Goal: Information Seeking & Learning: Find specific fact

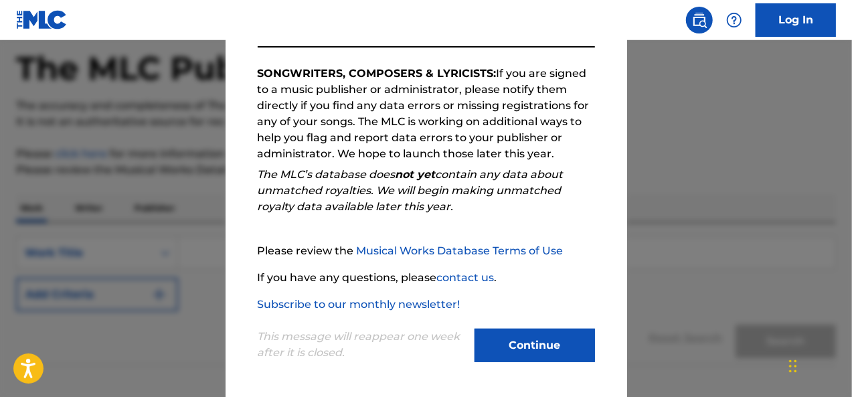
scroll to position [134, 0]
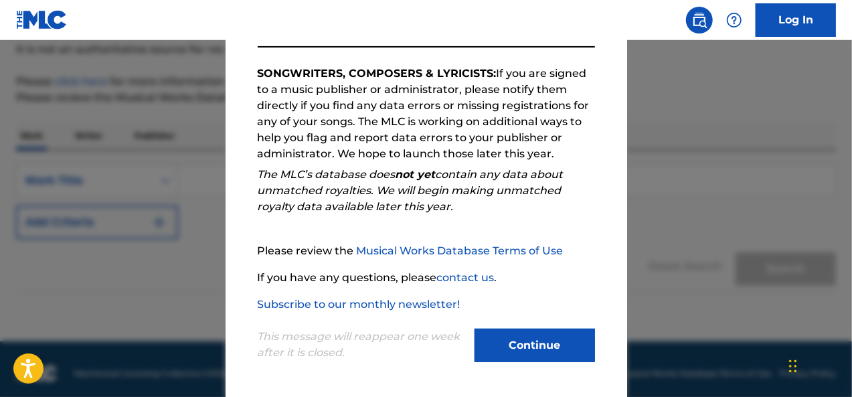
click at [540, 346] on button "Continue" at bounding box center [535, 345] width 121 height 33
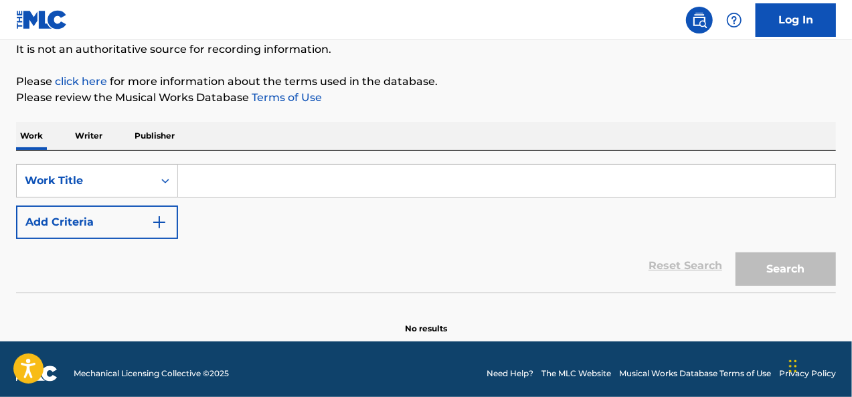
click at [346, 177] on input "Search Form" at bounding box center [507, 181] width 658 height 32
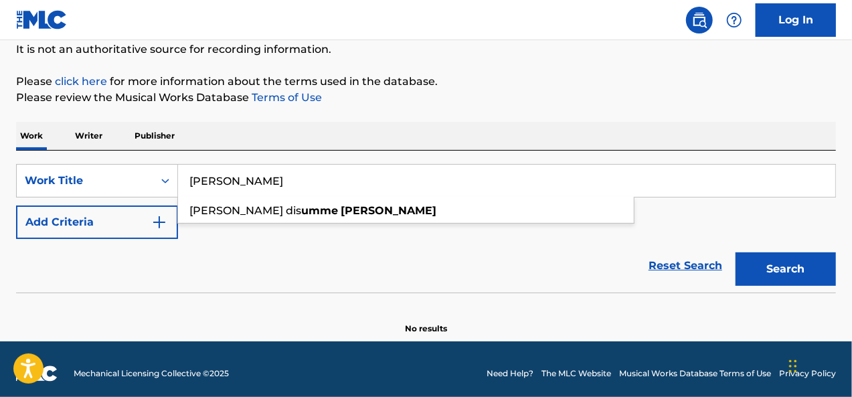
type input "[PERSON_NAME]"
click at [736, 252] on button "Search" at bounding box center [786, 268] width 100 height 33
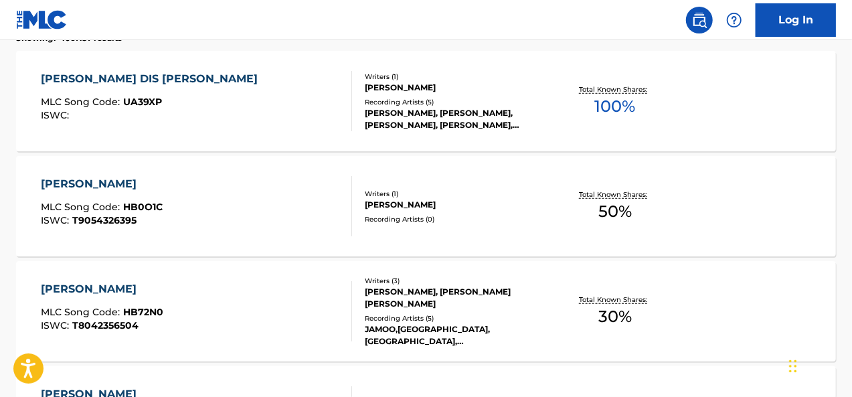
scroll to position [268, 0]
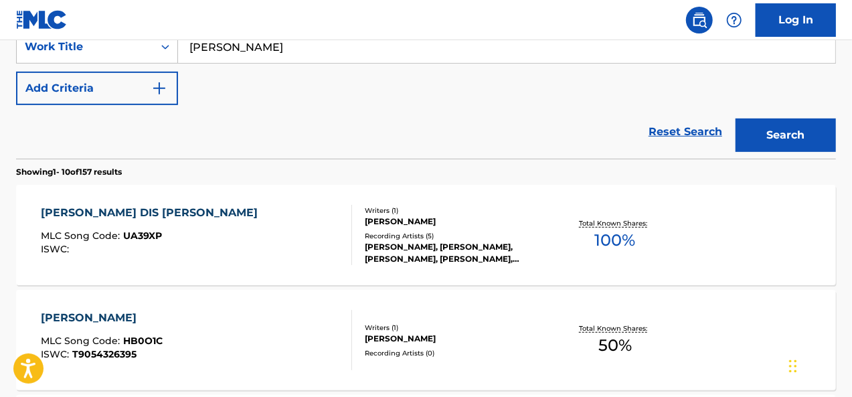
click at [258, 215] on div "[PERSON_NAME] DIS [PERSON_NAME] MLC Song Code : UA39XP ISWC :" at bounding box center [197, 235] width 312 height 60
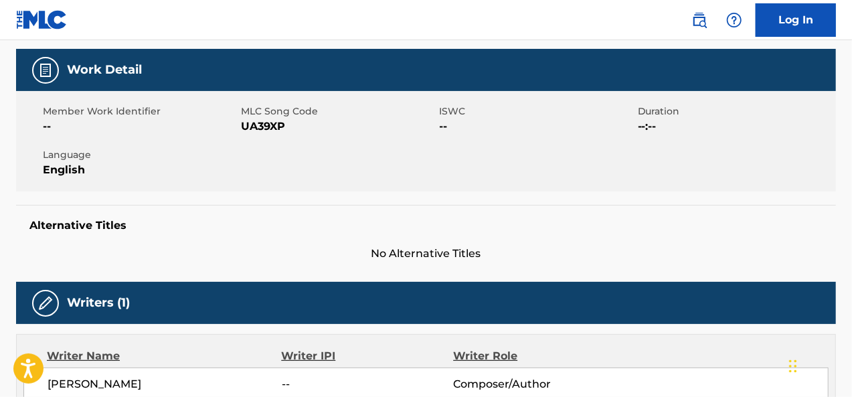
scroll to position [201, 0]
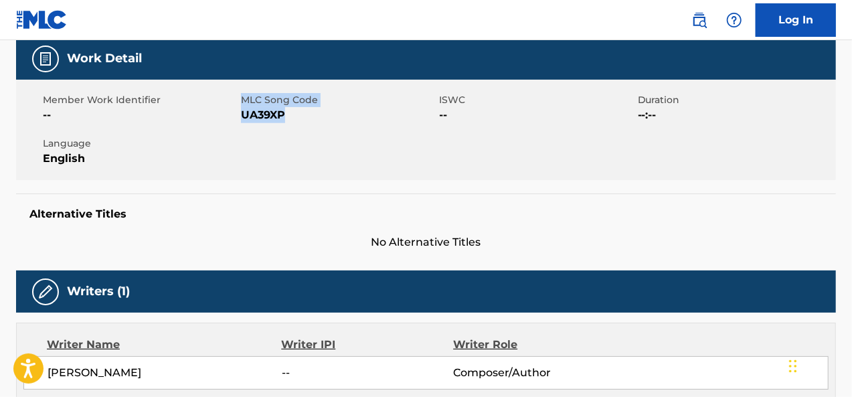
drag, startPoint x: 241, startPoint y: 96, endPoint x: 317, endPoint y: 124, distance: 81.4
click at [317, 124] on div "Member Work Identifier -- MLC Song Code UA39XP ISWC -- Duration --:-- Language …" at bounding box center [426, 130] width 820 height 100
click at [508, 122] on div "ISWC --" at bounding box center [539, 108] width 198 height 30
drag, startPoint x: 657, startPoint y: 91, endPoint x: 664, endPoint y: 121, distance: 30.4
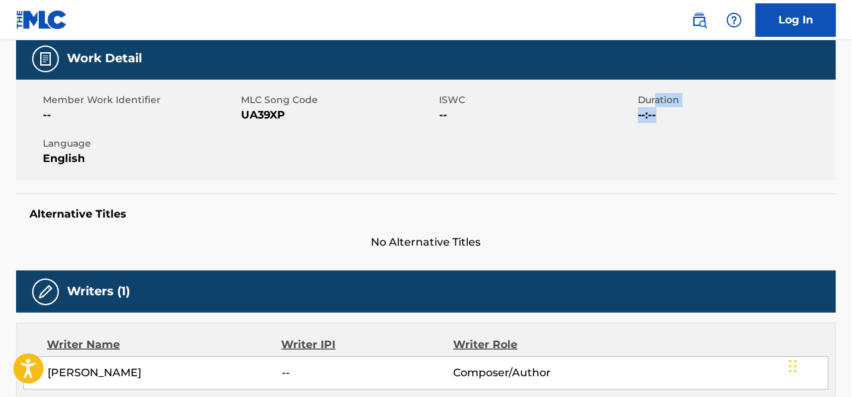
click at [663, 113] on div "Member Work Identifier -- MLC Song Code UA39XP ISWC -- Duration --:-- Language …" at bounding box center [426, 130] width 820 height 100
drag, startPoint x: 40, startPoint y: 98, endPoint x: 153, endPoint y: 101, distance: 112.5
click at [147, 100] on div "Member Work Identifier -- MLC Song Code UA39XP ISWC -- Duration --:-- Language …" at bounding box center [426, 130] width 820 height 100
click at [139, 102] on span "Member Work Identifier" at bounding box center [140, 100] width 195 height 14
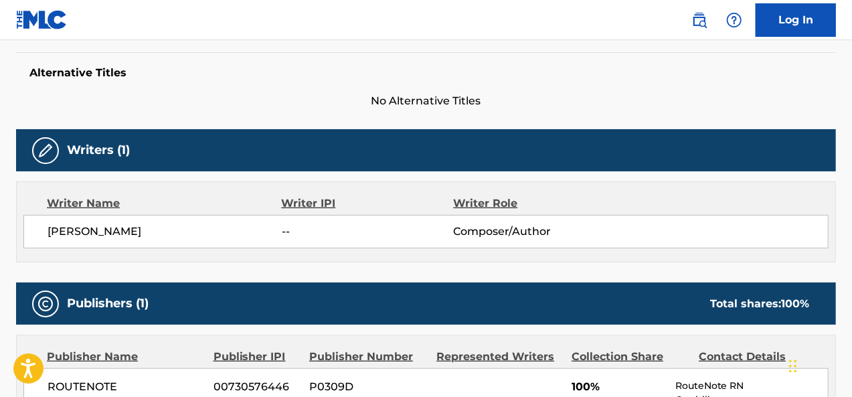
scroll to position [402, 0]
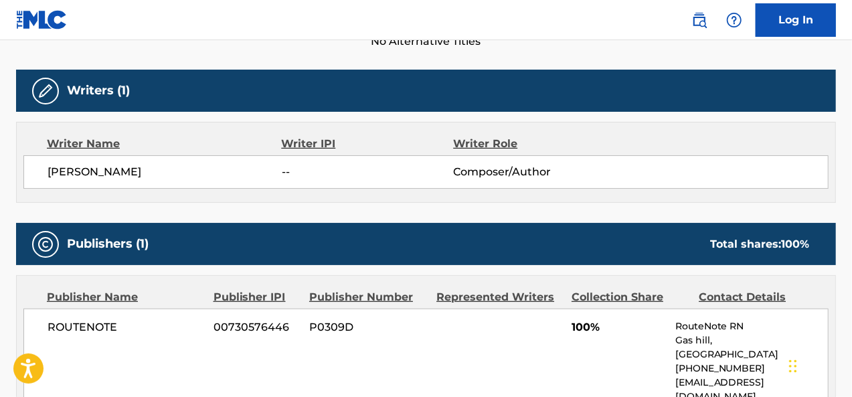
click at [556, 177] on span "Composer/Author" at bounding box center [531, 172] width 156 height 16
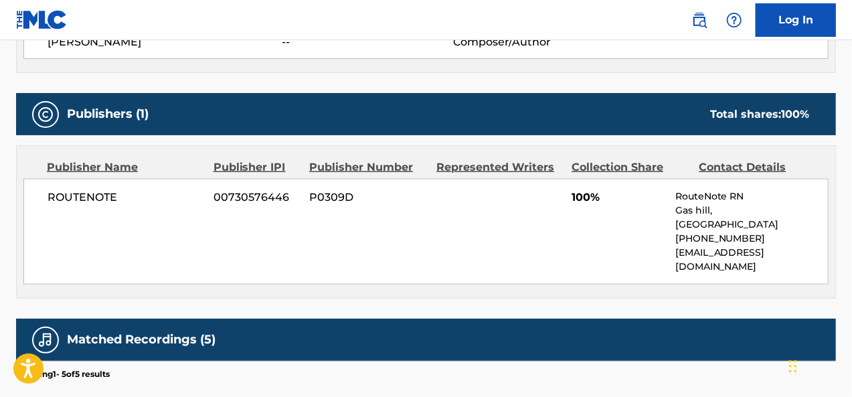
scroll to position [536, 0]
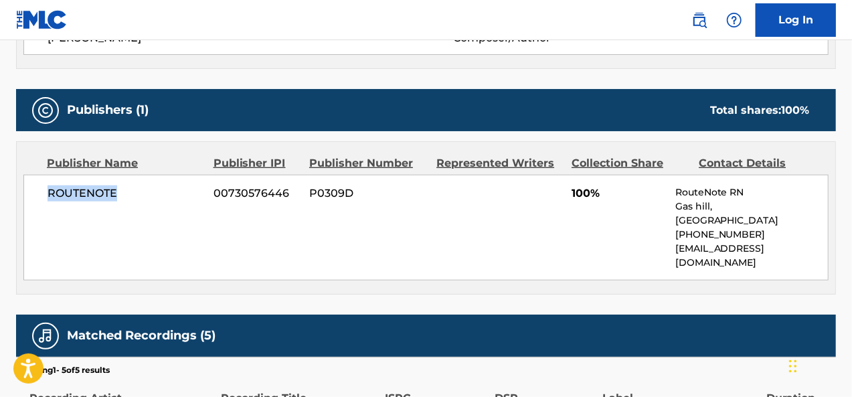
drag, startPoint x: 46, startPoint y: 195, endPoint x: 141, endPoint y: 207, distance: 95.9
click at [141, 207] on div "ROUTENOTE 00730576446 P0309D 100% RouteNote [GEOGRAPHIC_DATA], [GEOGRAPHIC_DATA…" at bounding box center [426, 228] width 806 height 106
click at [309, 190] on span "P0309D" at bounding box center [367, 193] width 117 height 16
drag, startPoint x: 266, startPoint y: 190, endPoint x: 642, endPoint y: 190, distance: 375.7
click at [642, 190] on div "ROUTENOTE 00730576446 P0309D 100% RouteNote [GEOGRAPHIC_DATA], [GEOGRAPHIC_DATA…" at bounding box center [426, 228] width 806 height 106
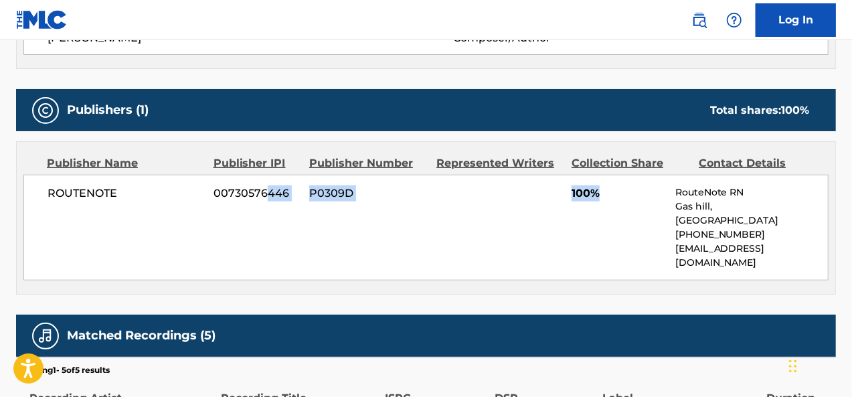
click at [642, 190] on span "100%" at bounding box center [619, 193] width 94 height 16
click at [595, 199] on span "100%" at bounding box center [619, 193] width 94 height 16
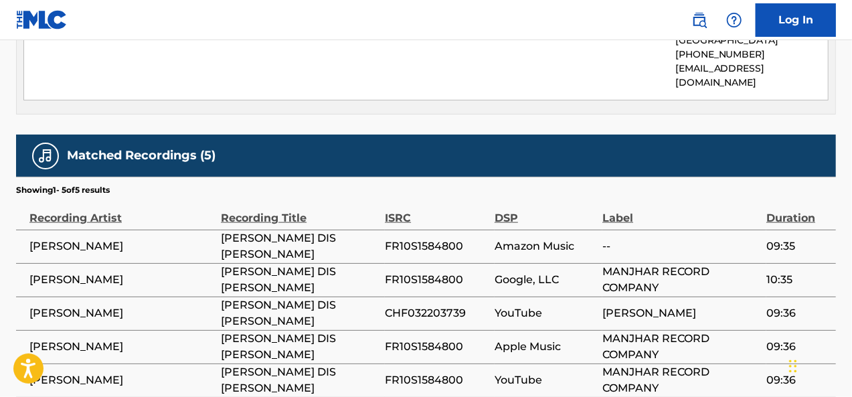
scroll to position [737, 0]
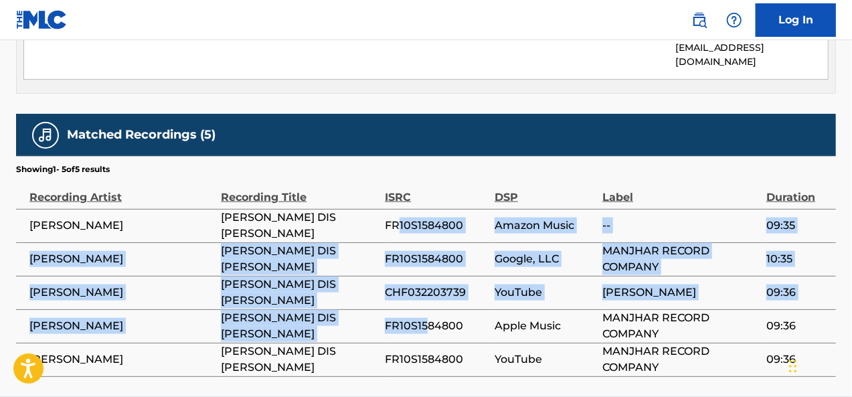
drag, startPoint x: 396, startPoint y: 218, endPoint x: 432, endPoint y: 327, distance: 115.4
click at [431, 325] on tbody "[PERSON_NAME] [PERSON_NAME] DIS [PERSON_NAME] FR10S1584800 Amazon Music -- 09:3…" at bounding box center [426, 292] width 820 height 167
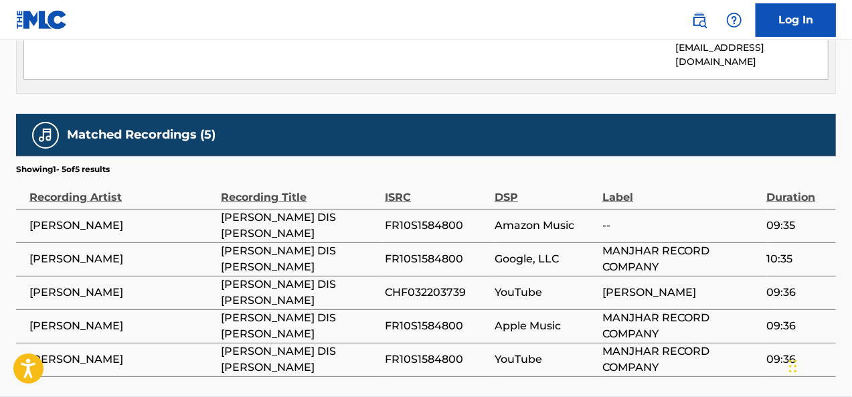
click at [433, 343] on td "FR10S1584800" at bounding box center [440, 359] width 110 height 33
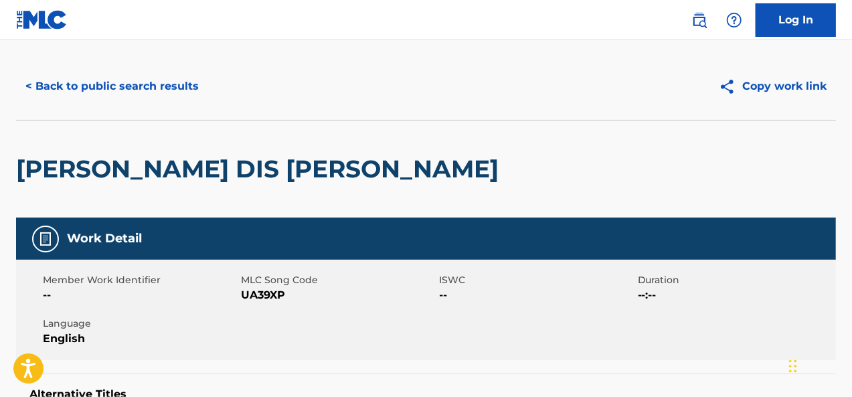
scroll to position [0, 0]
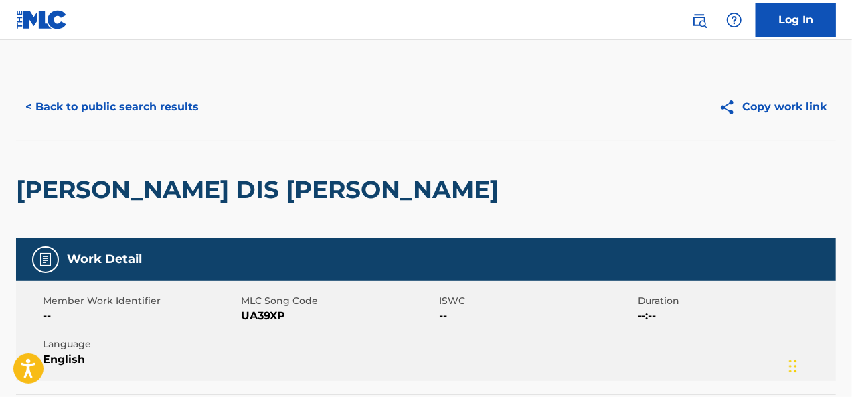
click at [76, 98] on button "< Back to public search results" at bounding box center [112, 106] width 192 height 33
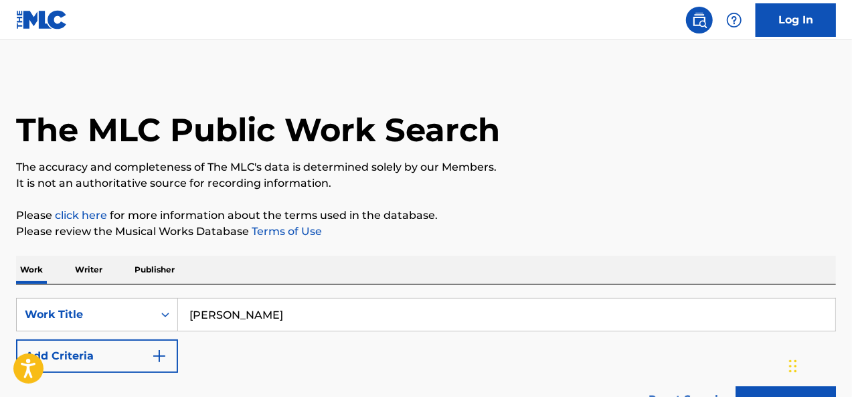
click at [293, 305] on input "[PERSON_NAME]" at bounding box center [507, 315] width 658 height 32
paste input "তোমারে ফুটাইতে আমার · SHiblu Nasheed"
click at [736, 386] on button "Search" at bounding box center [786, 402] width 100 height 33
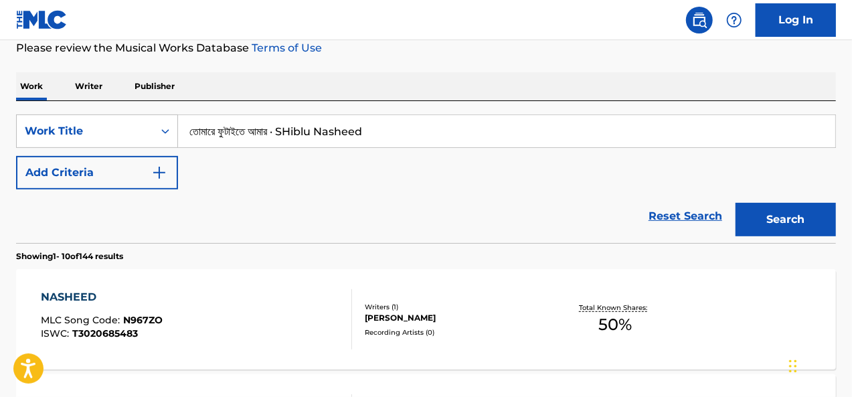
scroll to position [52, 0]
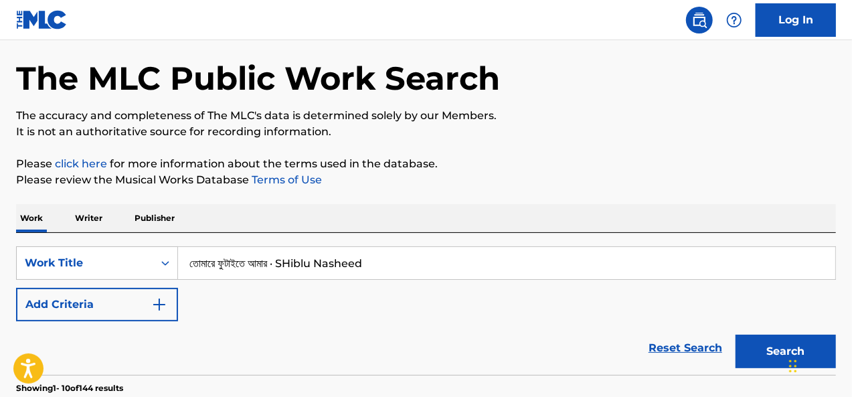
drag, startPoint x: 302, startPoint y: 263, endPoint x: 464, endPoint y: 267, distance: 162.1
click at [464, 267] on input "তোমারে ফুটাইতে আমার · SHiblu Nasheed" at bounding box center [507, 263] width 658 height 32
type input "তোমারে ফুটাইতে আমার"
click at [736, 335] on button "Search" at bounding box center [786, 351] width 100 height 33
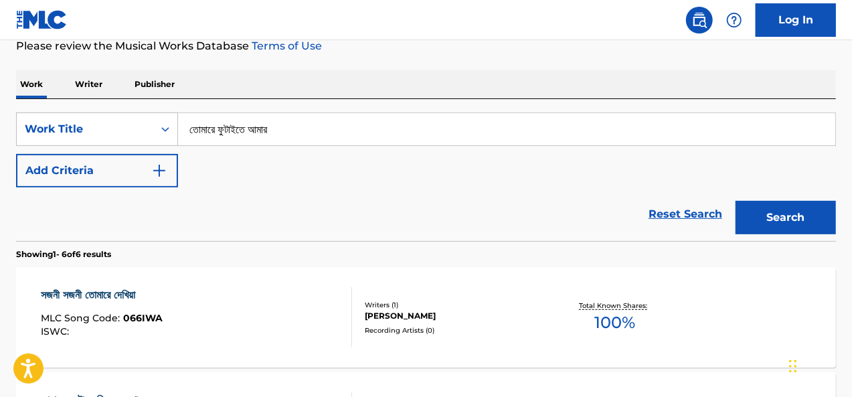
scroll to position [252, 0]
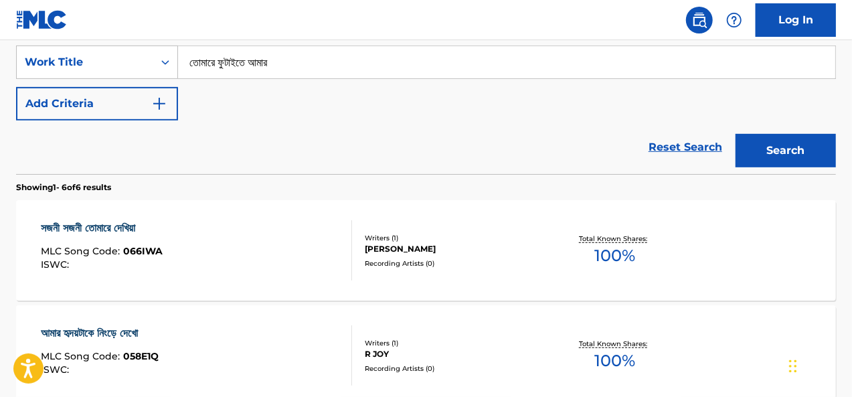
click at [279, 243] on div "সজনী সজনী তোমারে দেখিয়া MLC Song Code : 066IWA ISWC :" at bounding box center [197, 250] width 312 height 60
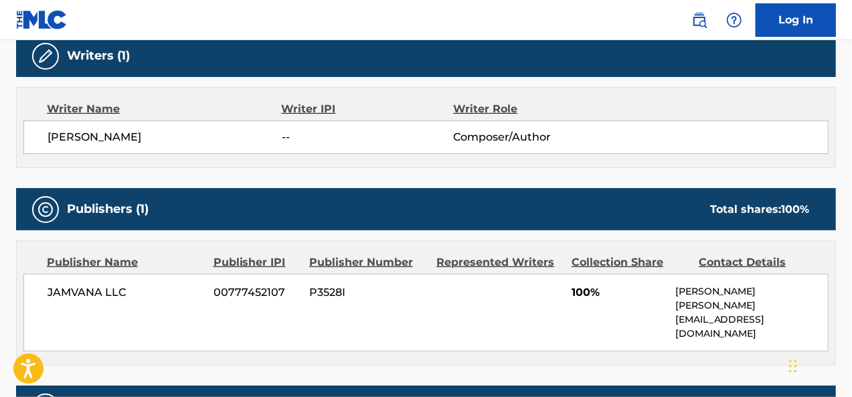
scroll to position [536, 0]
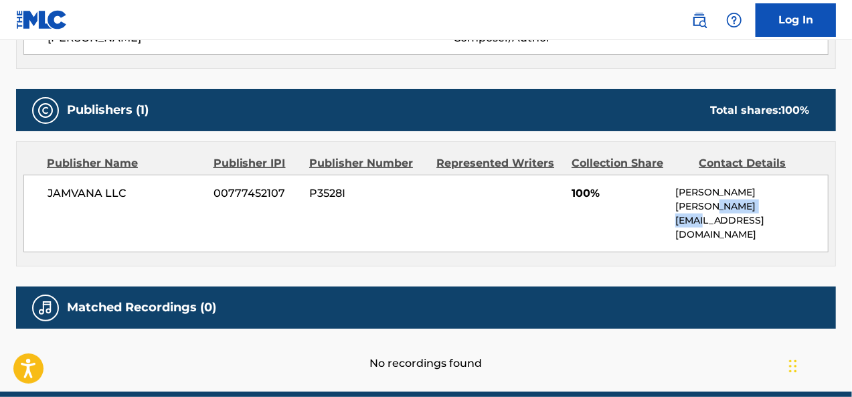
drag, startPoint x: 783, startPoint y: 206, endPoint x: 713, endPoint y: 205, distance: 70.3
click at [713, 205] on p "[PERSON_NAME][EMAIL_ADDRESS][DOMAIN_NAME]" at bounding box center [752, 221] width 153 height 42
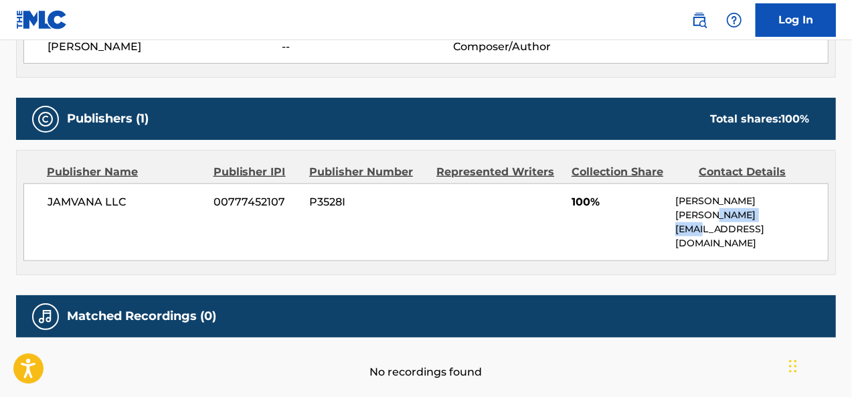
scroll to position [565, 0]
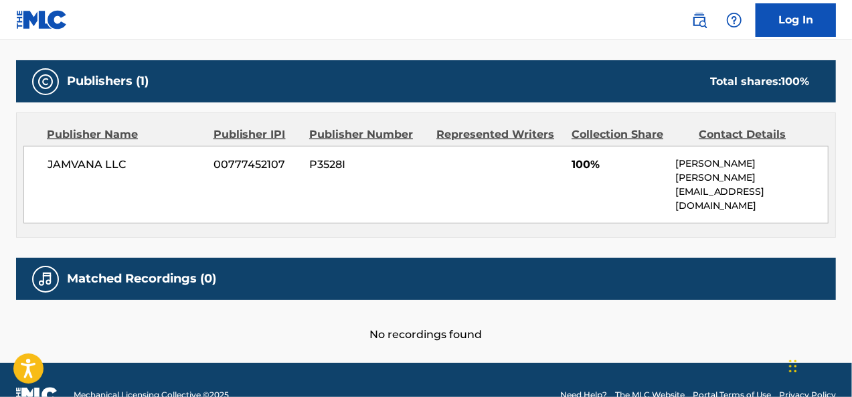
click at [676, 177] on p "[PERSON_NAME][EMAIL_ADDRESS][DOMAIN_NAME]" at bounding box center [752, 192] width 153 height 42
drag, startPoint x: 668, startPoint y: 173, endPoint x: 790, endPoint y: 177, distance: 121.3
click at [790, 177] on div "JAMVANA LLC 00777452107 P3528I 100% [PERSON_NAME] [PERSON_NAME][EMAIL_ADDRESS][…" at bounding box center [426, 185] width 806 height 78
click at [788, 177] on p "[PERSON_NAME][EMAIL_ADDRESS][DOMAIN_NAME]" at bounding box center [752, 192] width 153 height 42
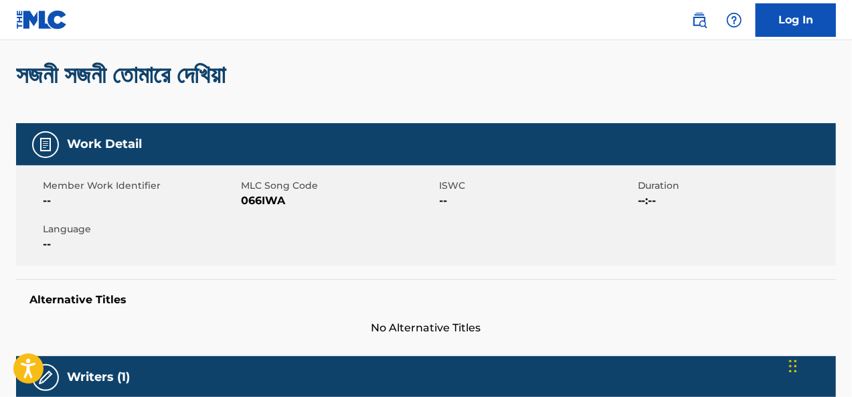
scroll to position [0, 0]
